Goal: Information Seeking & Learning: Find specific fact

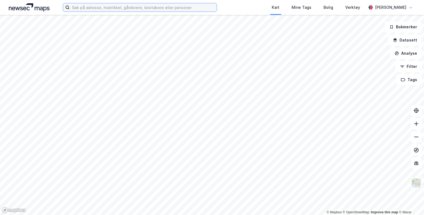
click at [122, 6] on input at bounding box center [143, 7] width 147 height 8
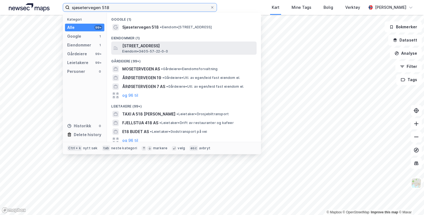
type input "sjøsetervegen 518"
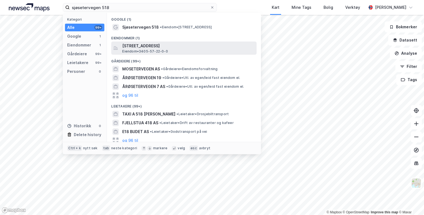
click at [159, 49] on span "[STREET_ADDRESS]" at bounding box center [188, 46] width 132 height 7
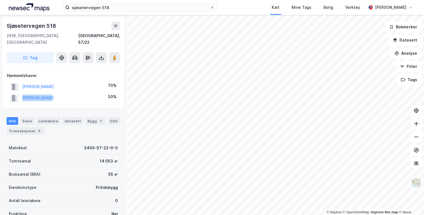
drag, startPoint x: 74, startPoint y: 91, endPoint x: 13, endPoint y: 92, distance: 61.1
click at [13, 92] on div "[PERSON_NAME] 30%" at bounding box center [63, 97] width 113 height 11
copy button "[PERSON_NAME]"
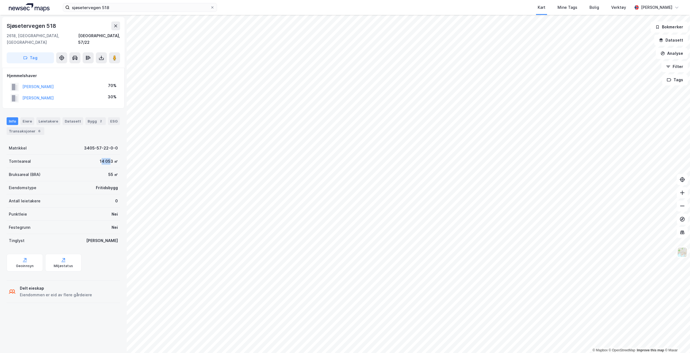
drag, startPoint x: 97, startPoint y: 155, endPoint x: 106, endPoint y: 157, distance: 8.7
click at [106, 158] on div "14 053 ㎡" at bounding box center [109, 161] width 18 height 7
click at [105, 158] on div "14 053 ㎡" at bounding box center [109, 161] width 18 height 7
